Goal: Check status: Check status

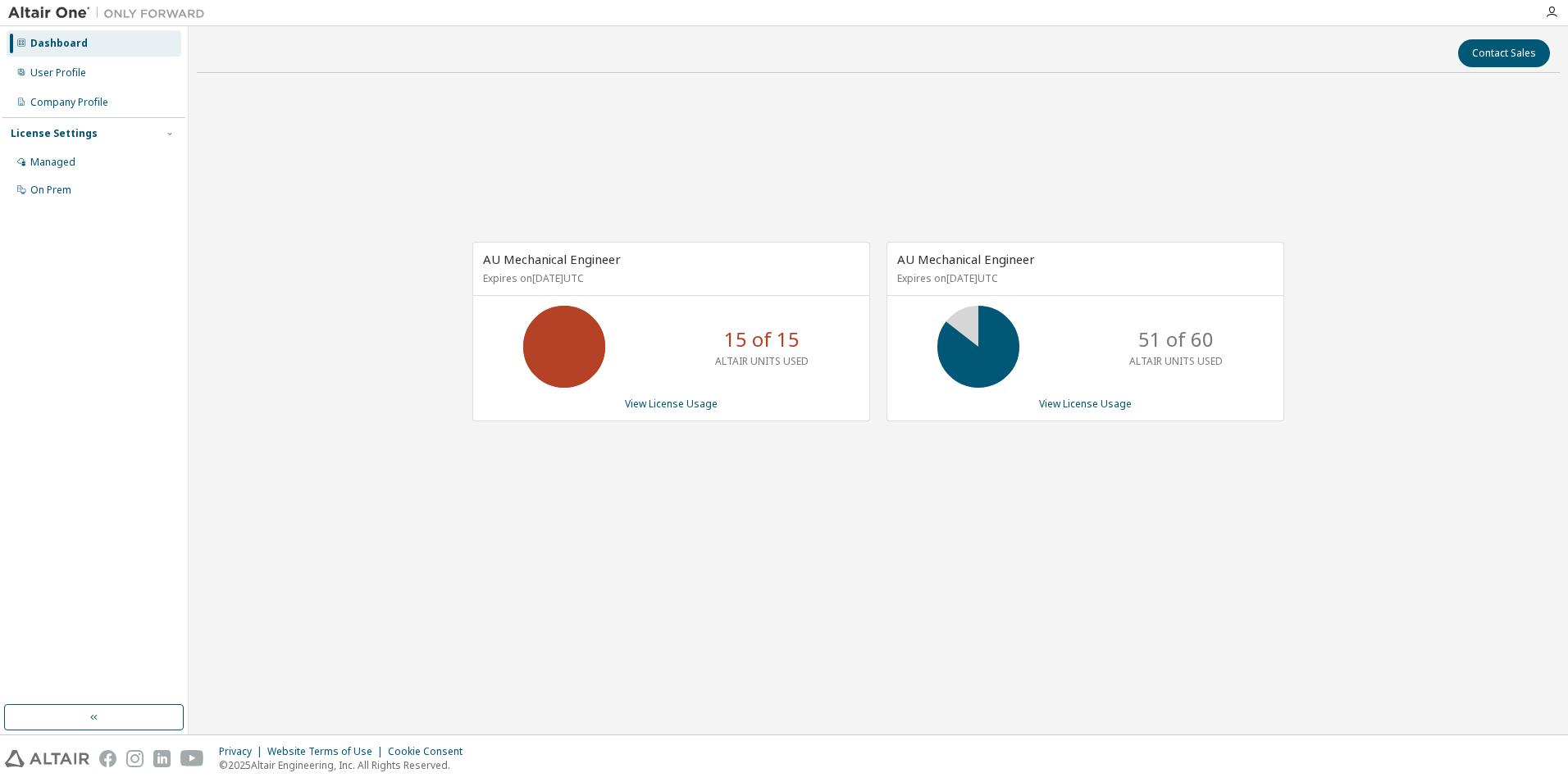
click at [791, 549] on div "AU Mechanical Engineer Expires on [DATE] UTC 15 of 15 ALTAIR UNITS USED View Li…" at bounding box center [878, 340] width 1363 height 509
click at [1101, 406] on link "View License Usage" at bounding box center [1086, 403] width 93 height 14
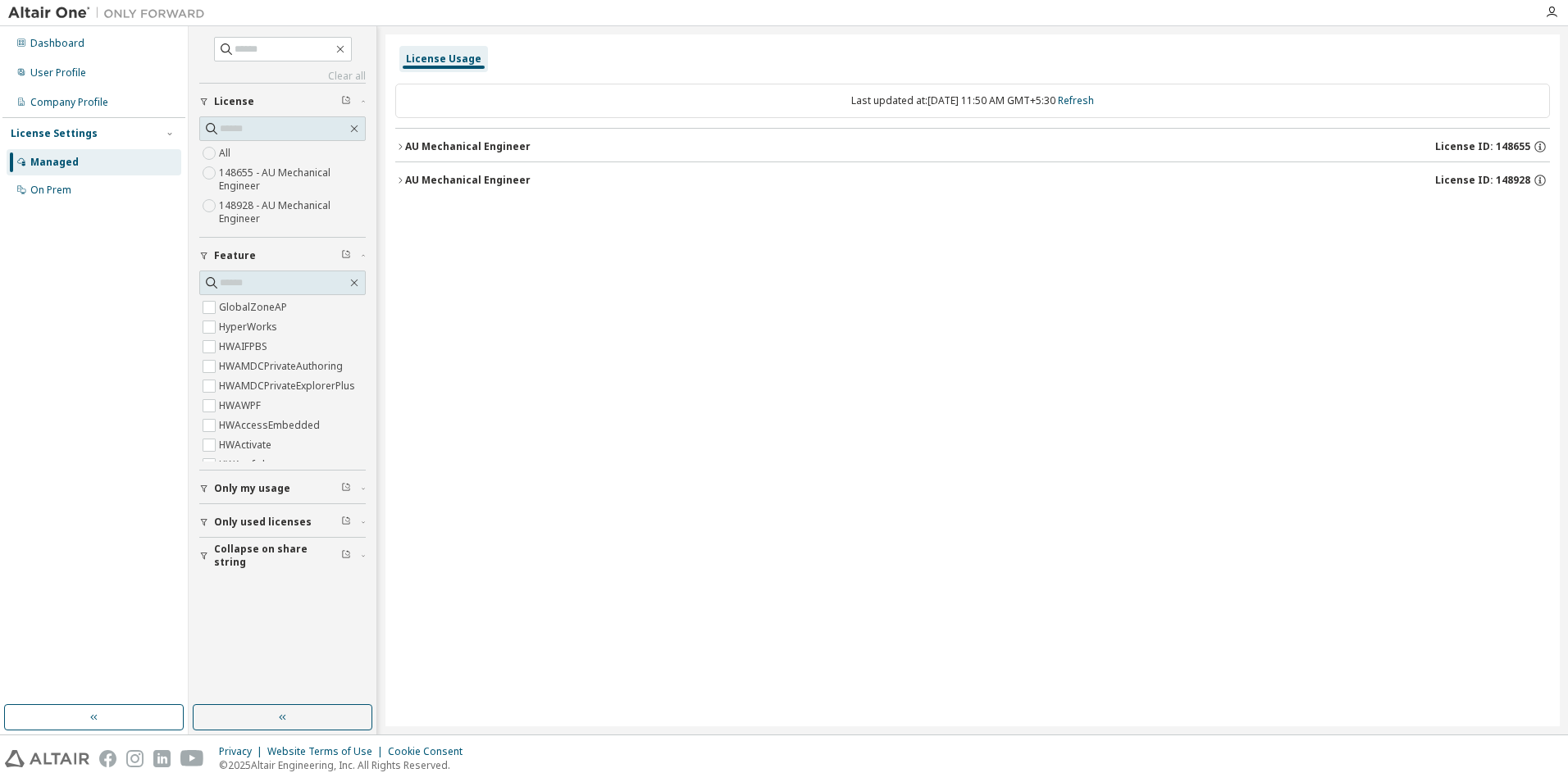
click at [406, 175] on div "AU Mechanical Engineer" at bounding box center [467, 181] width 125 height 13
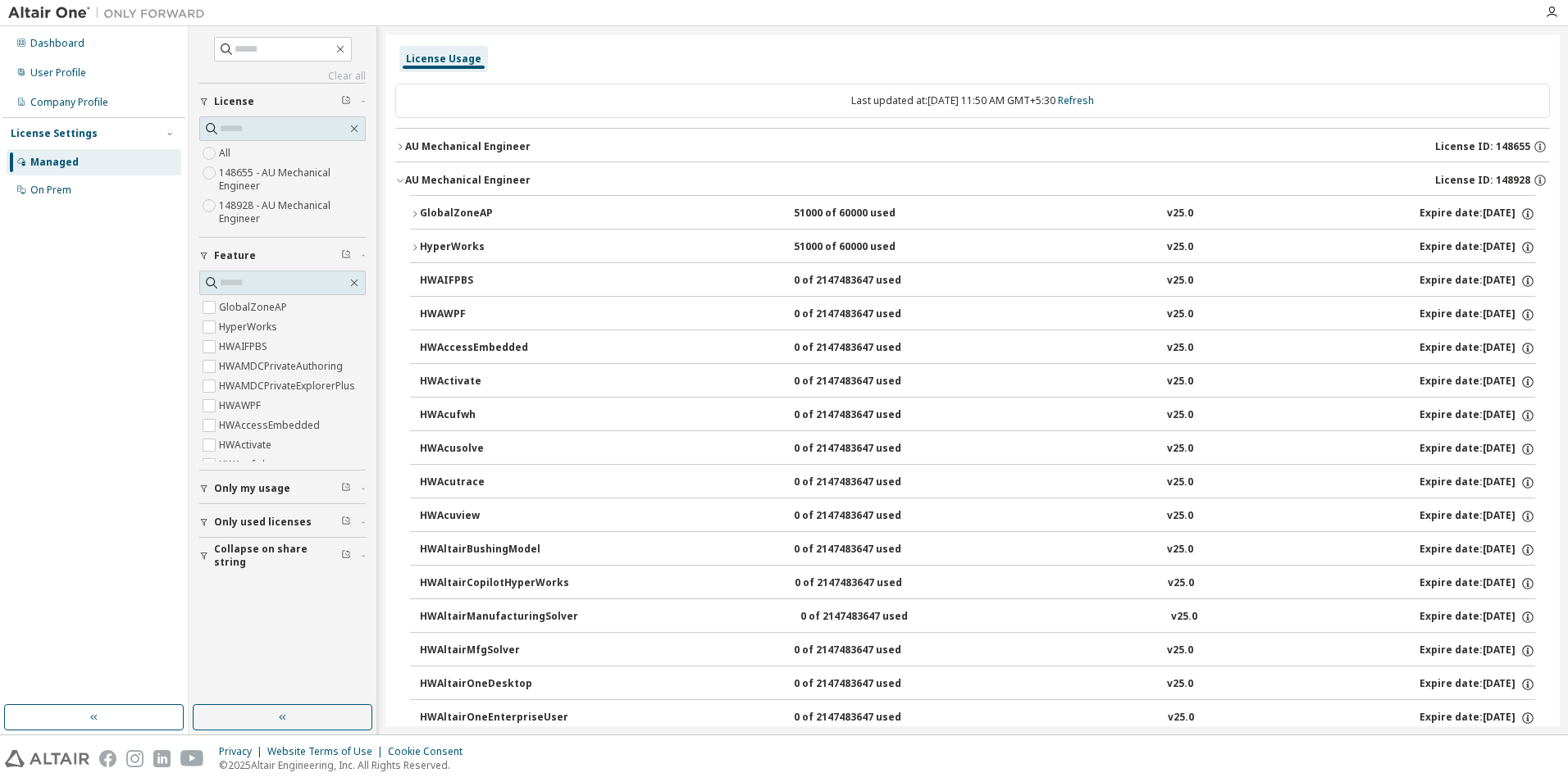
click at [477, 183] on div "AU Mechanical Engineer" at bounding box center [467, 181] width 125 height 13
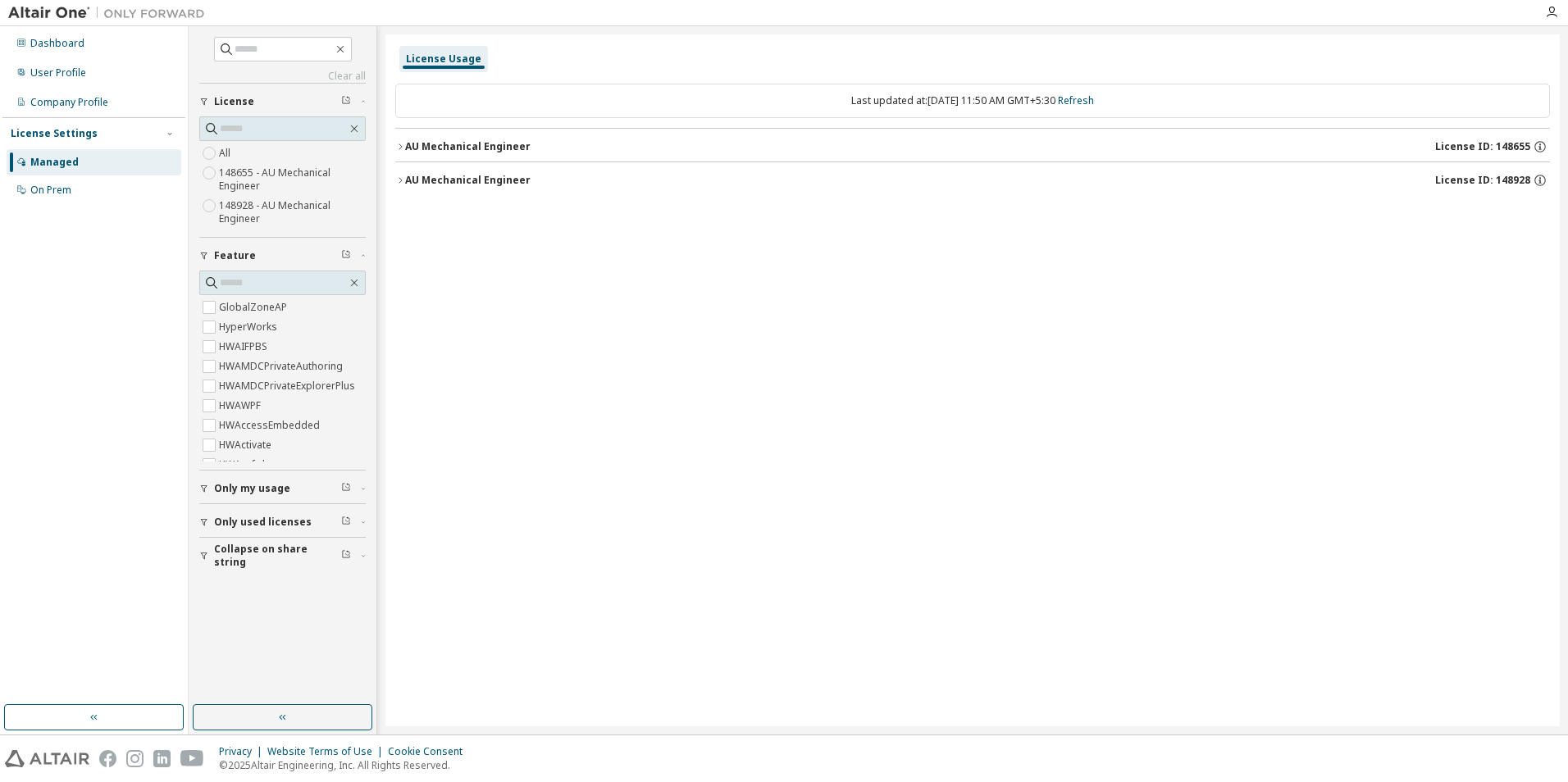
click at [477, 183] on div "AU Mechanical Engineer" at bounding box center [467, 181] width 125 height 13
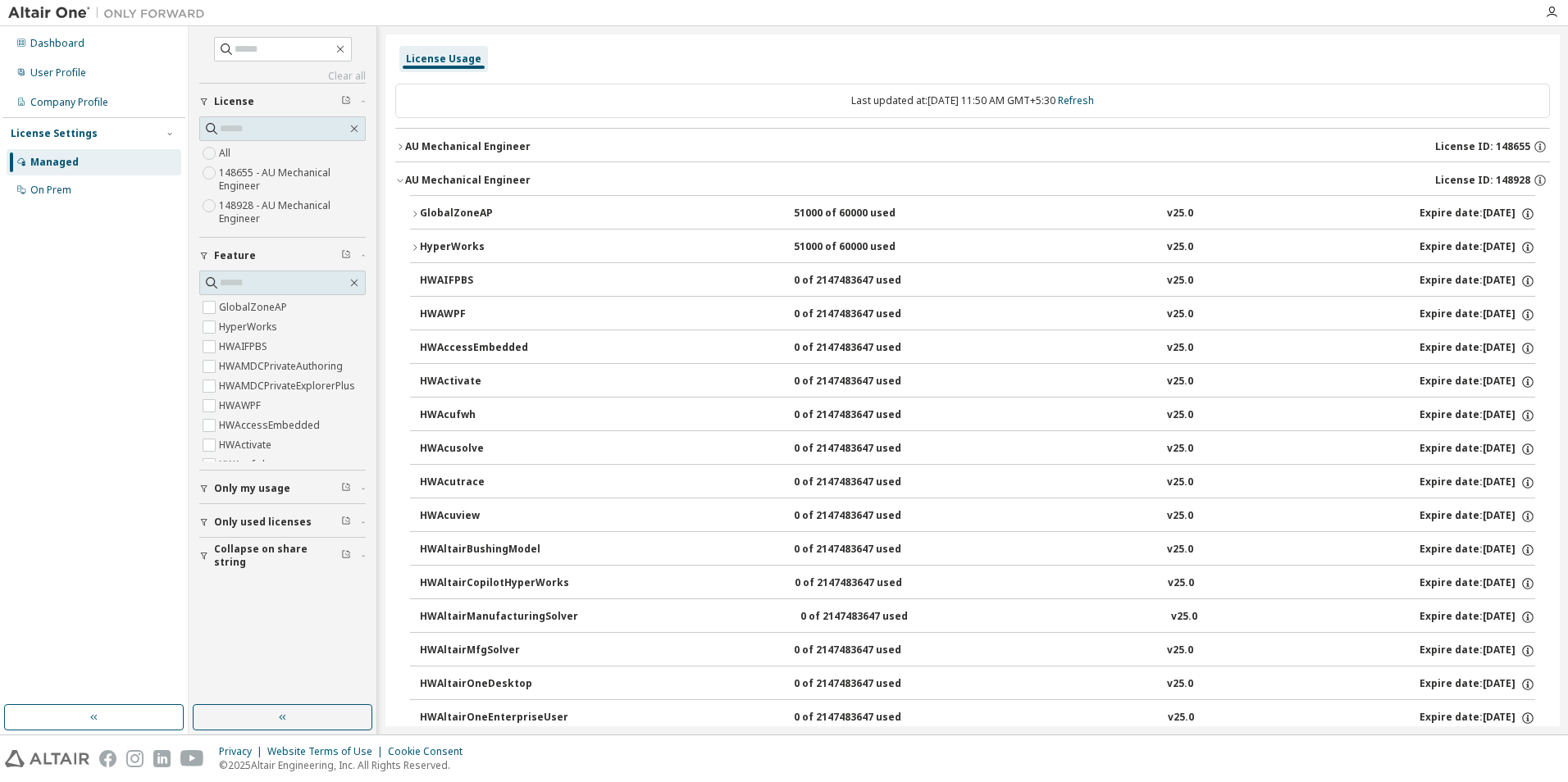
click at [452, 238] on button "HyperWorks 51000 of 60000 used v25.0 Expire date: [DATE]" at bounding box center [973, 248] width 1125 height 36
